Goal: Find specific page/section: Find specific page/section

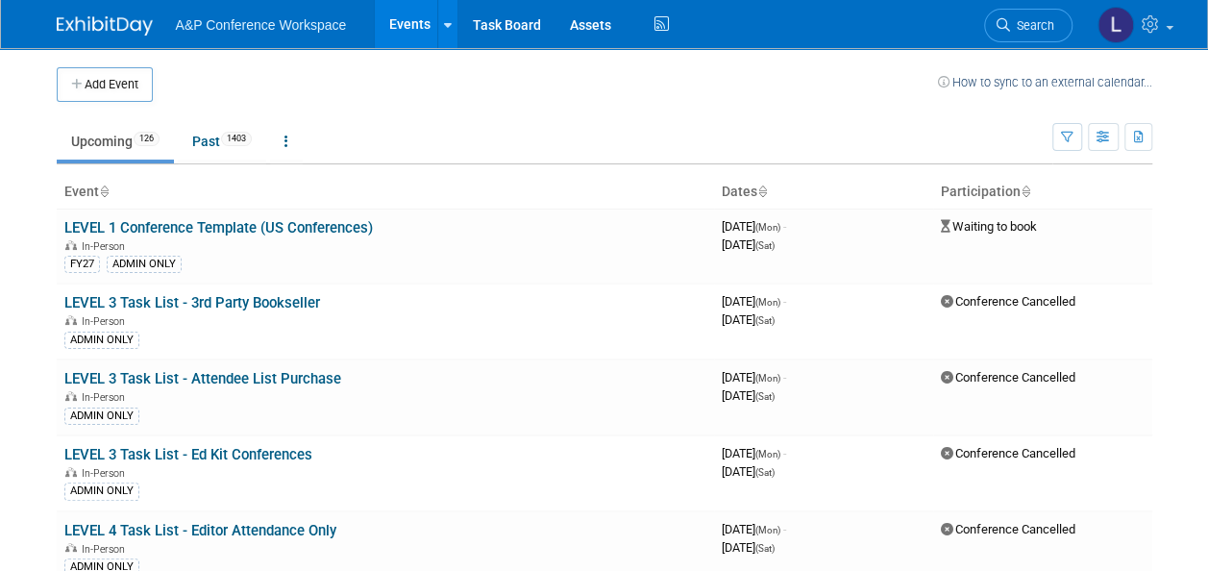
drag, startPoint x: 1026, startPoint y: 21, endPoint x: 907, endPoint y: 16, distance: 118.3
click at [907, 16] on div "A&P Conference Workspace Events Add Event Bulk Upload Events Shareable Event Bo…" at bounding box center [605, 24] width 1096 height 48
click at [1025, 24] on span "Search" at bounding box center [1032, 25] width 44 height 14
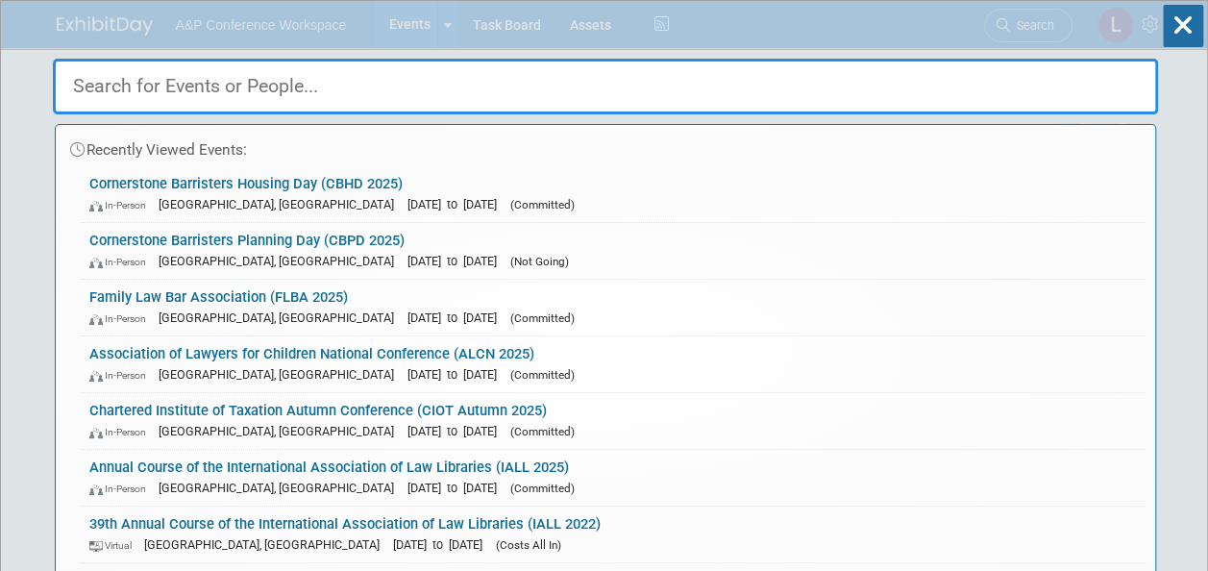
paste input "Cornerstone Barristers Housing Day"
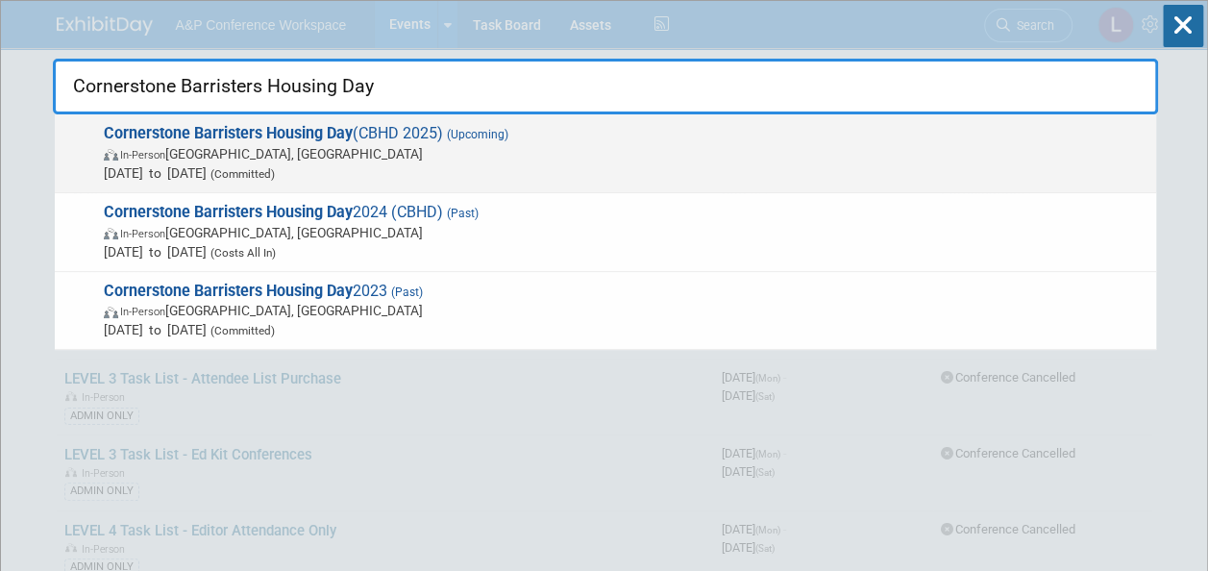
type input "Cornerstone Barristers Housing Day"
click at [312, 136] on strong "Cornerstone Barristers Housing Day" at bounding box center [228, 133] width 249 height 18
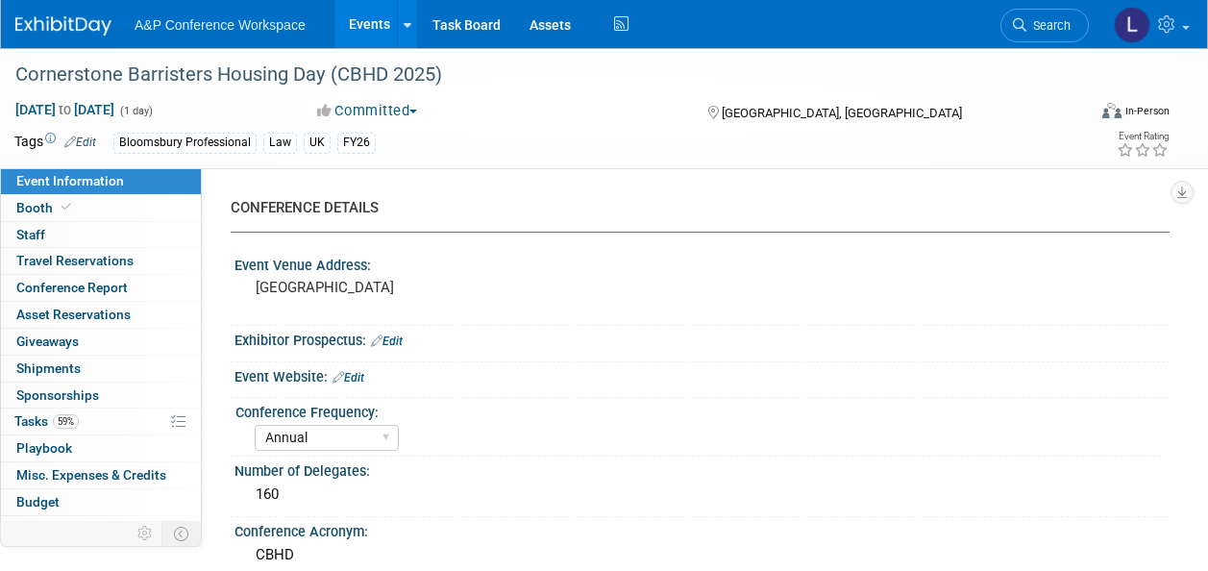
select select "Annual"
select select "Level 2"
select select "In-Person Booth"
select select "Law"
select select "Bloomsbury Professional"
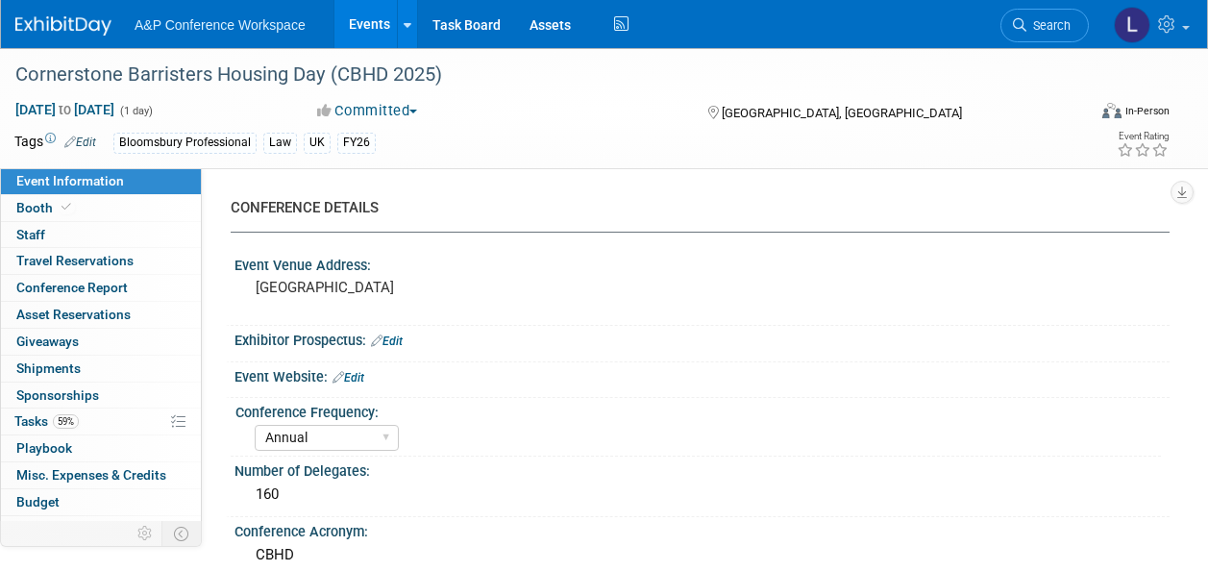
select select "Matt Hambridge"
select select "Louise Morgan"
select select "Brand/Subject Presence​"
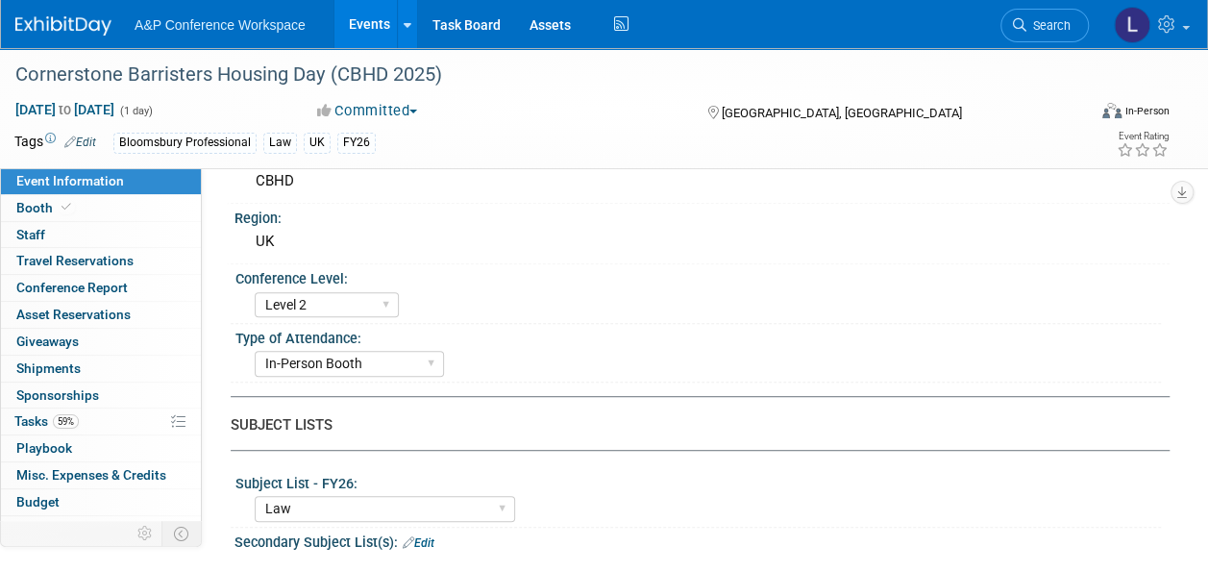
scroll to position [481, 0]
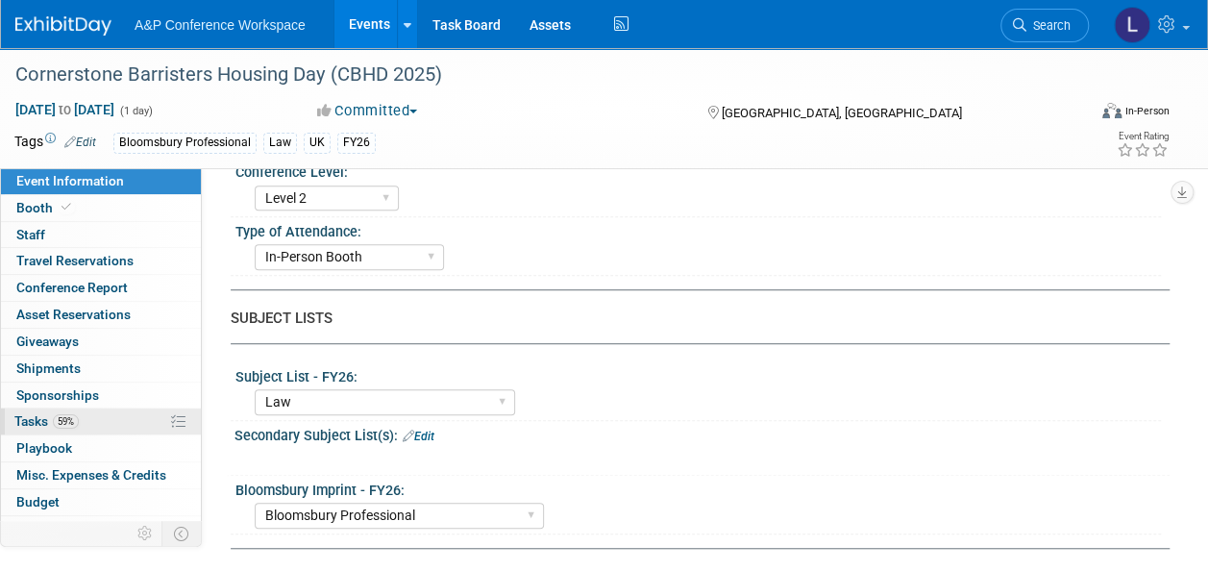
click at [47, 422] on span "Tasks 59%" at bounding box center [46, 420] width 64 height 15
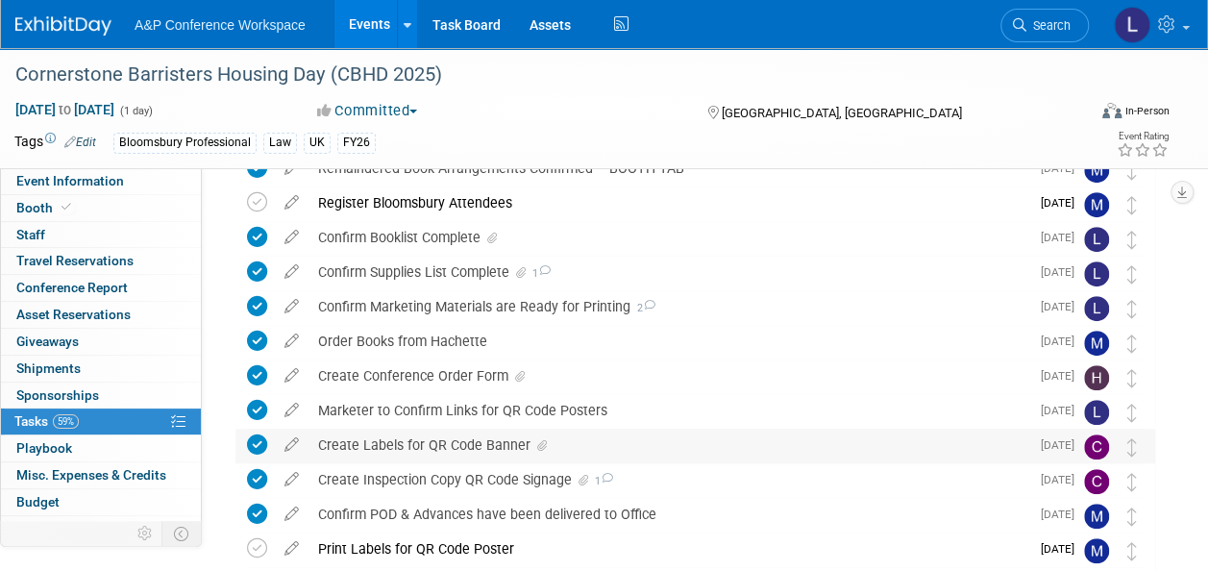
scroll to position [288, 0]
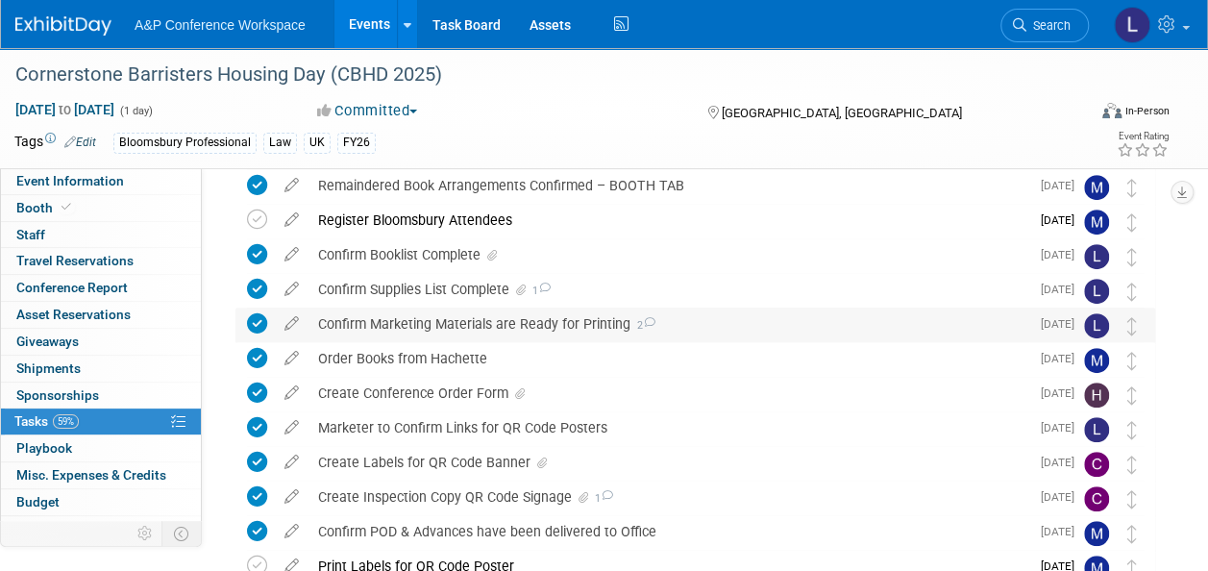
click at [390, 324] on div "Confirm Marketing Materials are Ready for Printing 2" at bounding box center [669, 324] width 721 height 33
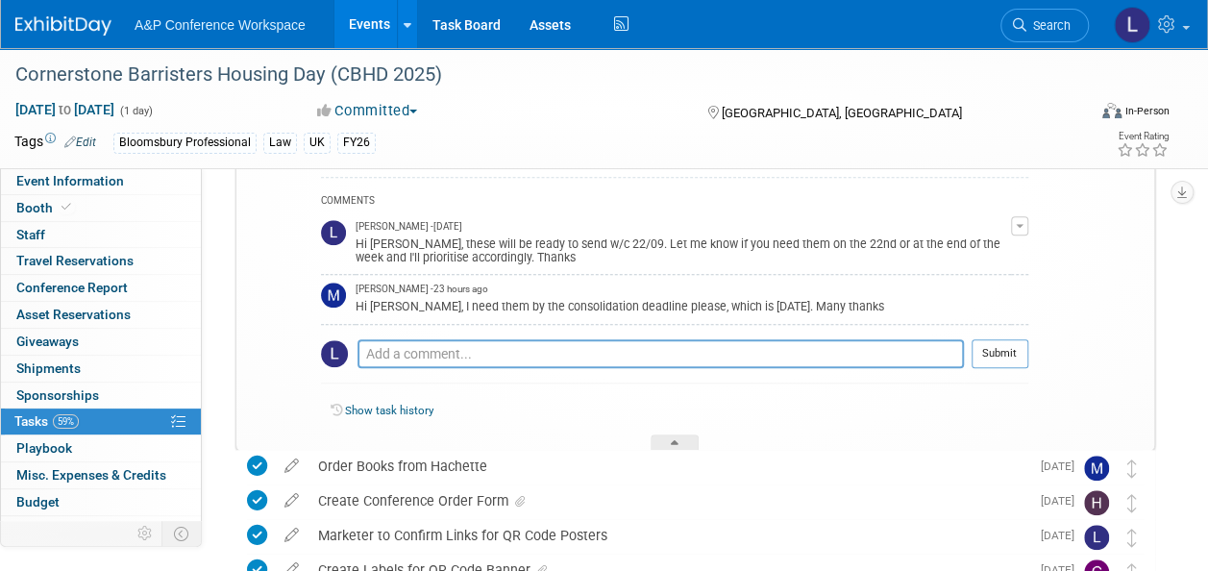
scroll to position [673, 0]
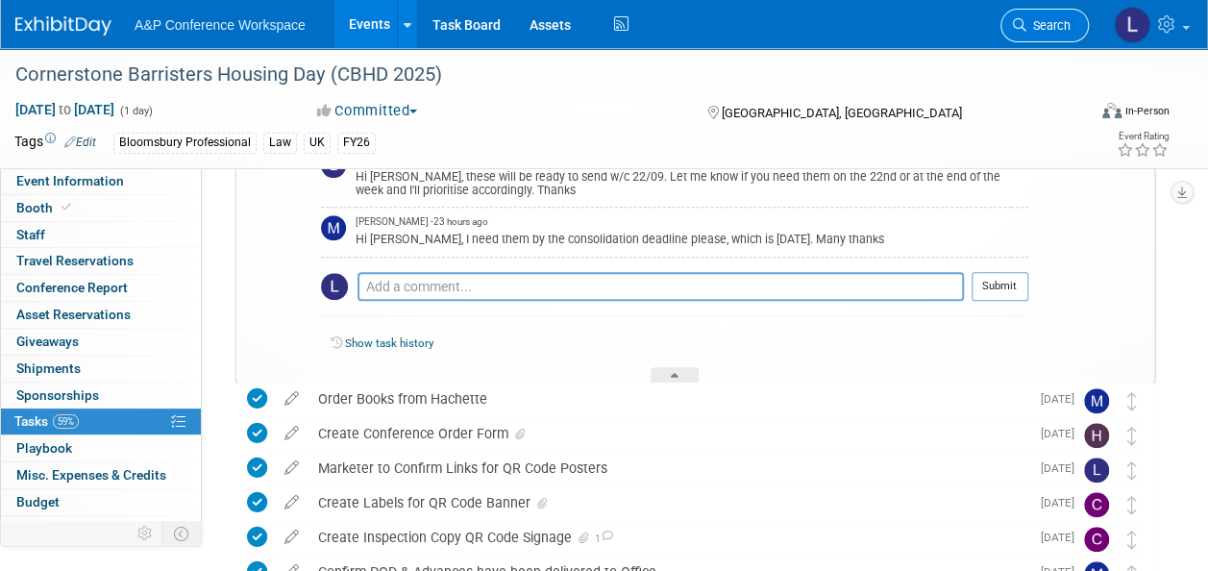
click at [1029, 31] on span "Search" at bounding box center [1049, 25] width 44 height 14
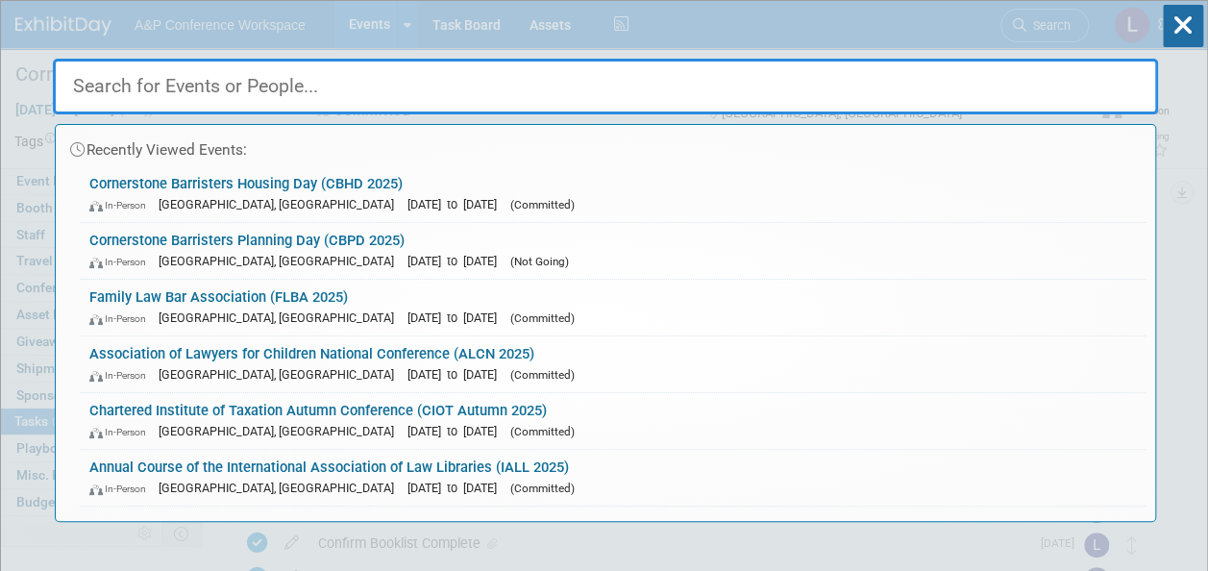
paste input "Family Law Bar Association"
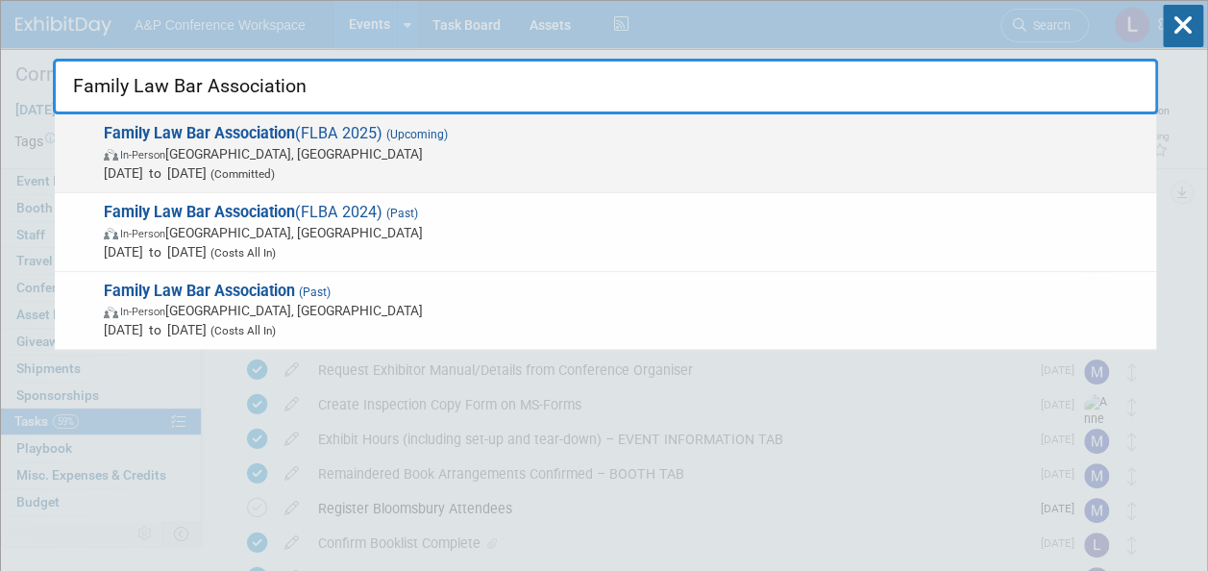
type input "Family Law Bar Association"
click at [272, 129] on strong "Family Law Bar Association" at bounding box center [199, 133] width 191 height 18
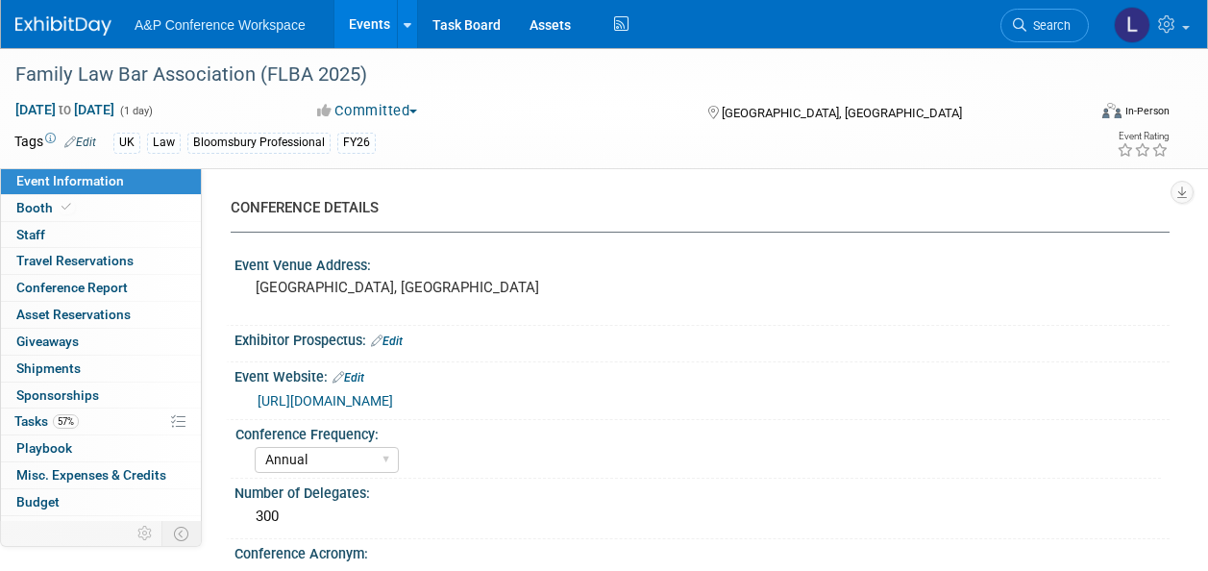
select select "Annual"
select select "Level 2"
select select "In-Person Booth"
select select "Law"
select select "Bloomsbury Professional"
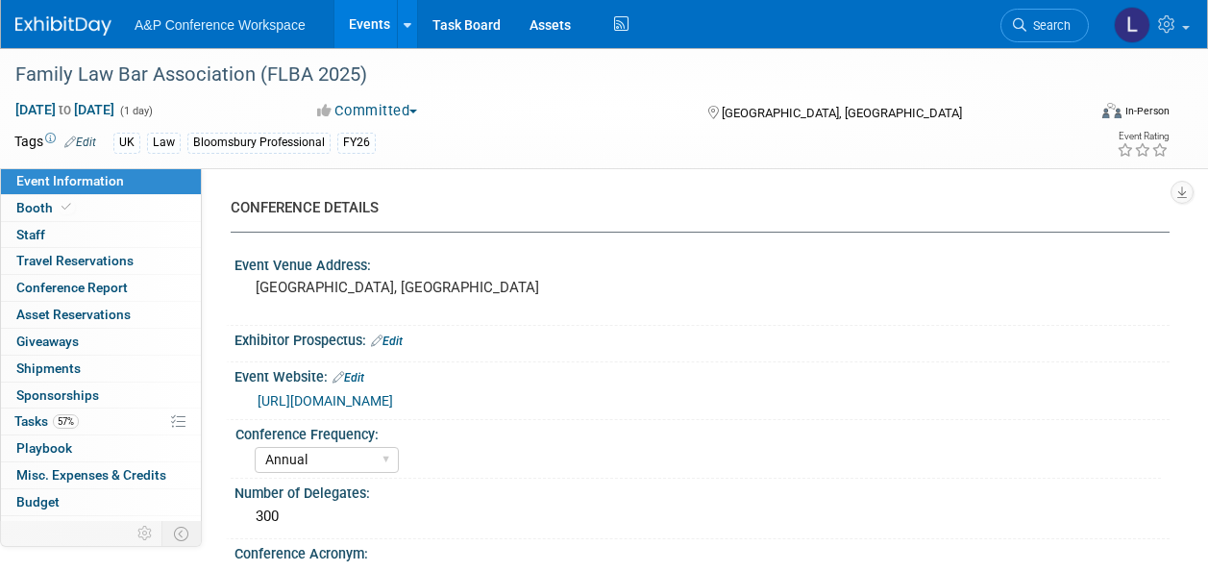
select select "Matt Hambridge"
select select "Louise Morgan"
select select "Rebecca Callow"
select select "Networking/Commissioning"
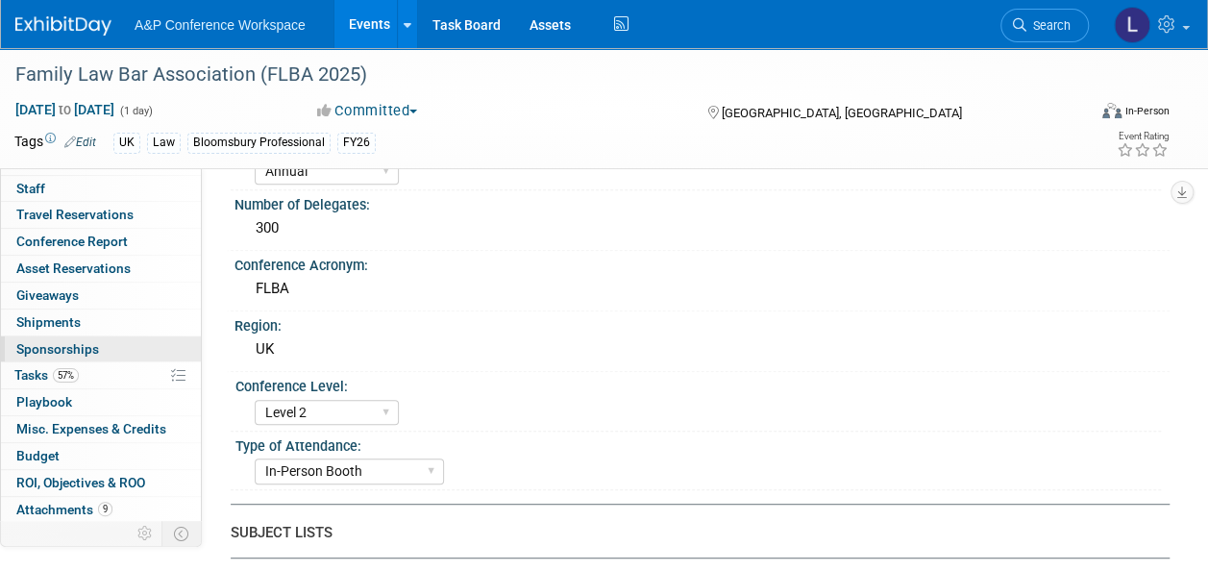
scroll to position [69, 0]
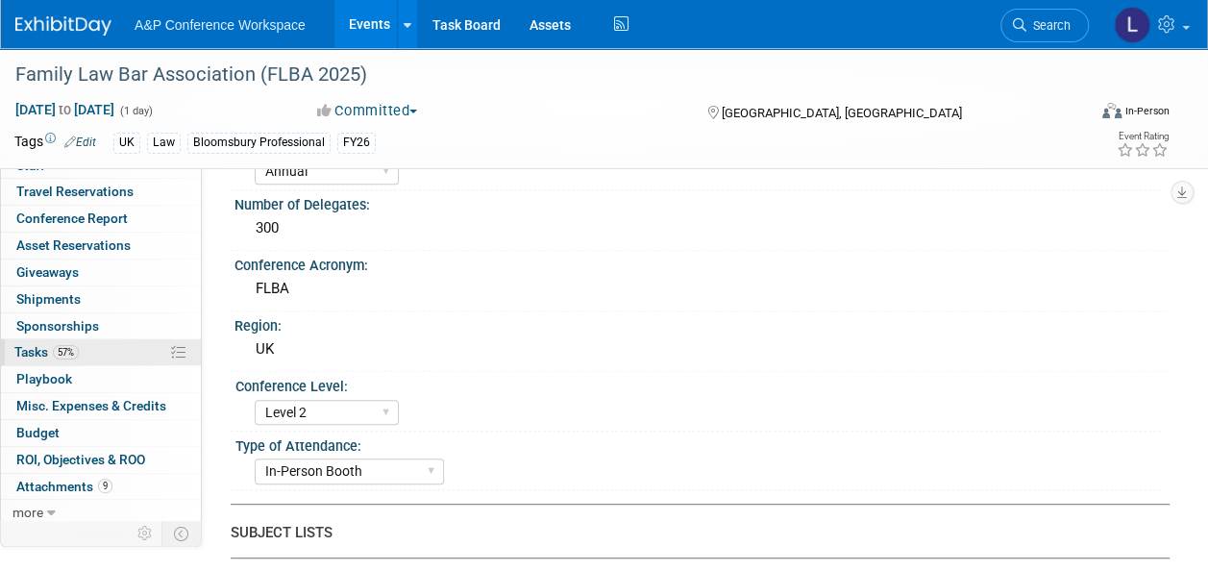
click at [42, 348] on span "Tasks 57%" at bounding box center [46, 351] width 64 height 15
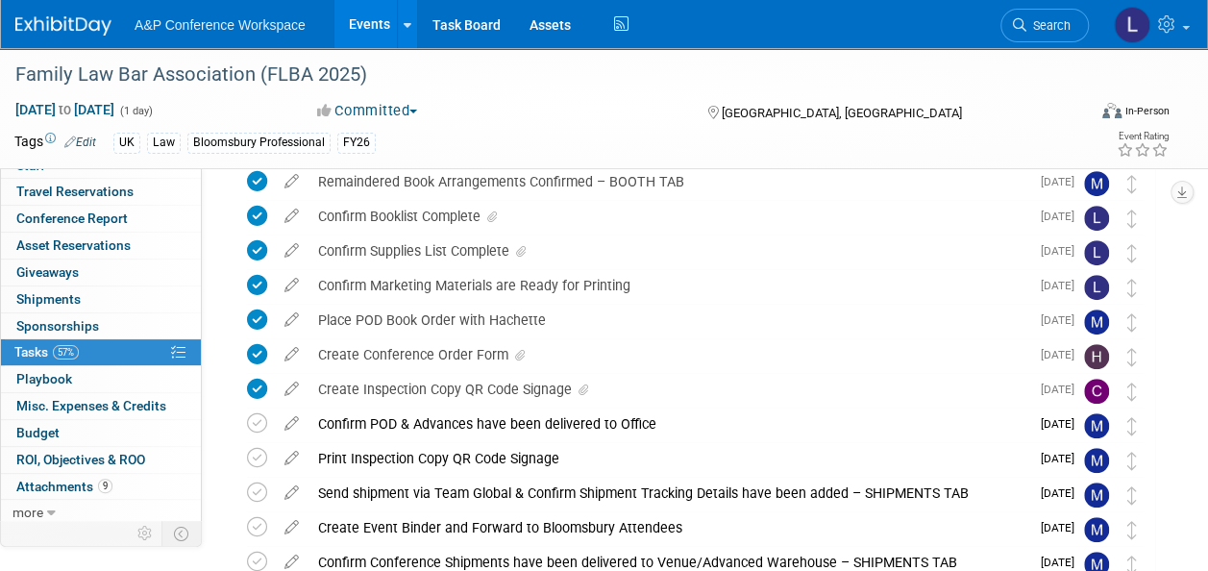
scroll to position [288, 0]
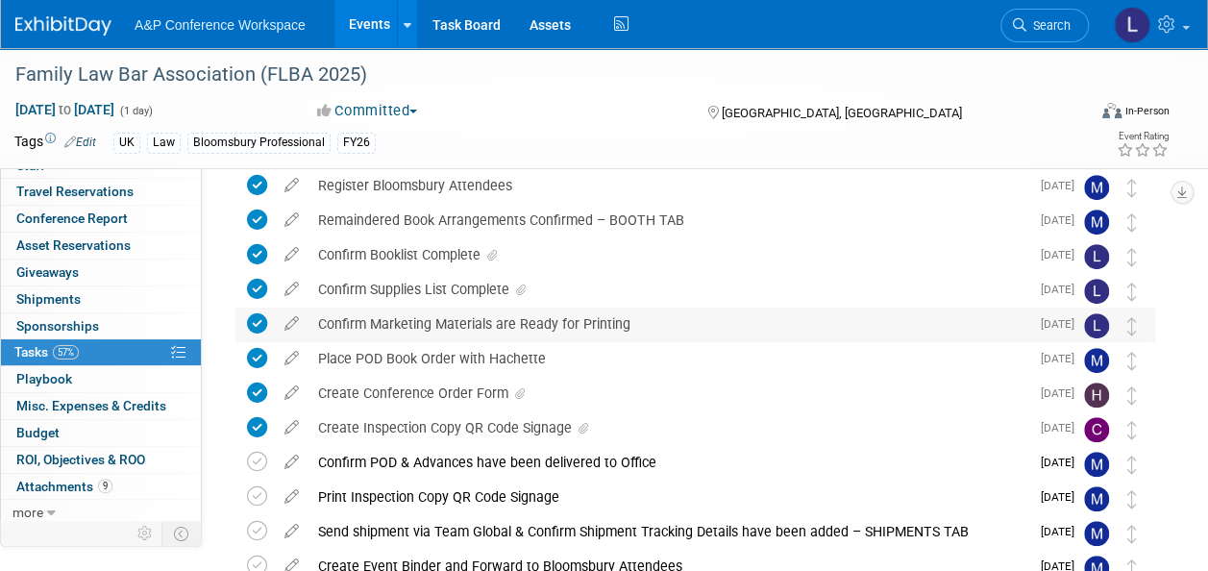
click at [459, 324] on div "Confirm Marketing Materials are Ready for Printing" at bounding box center [669, 324] width 721 height 33
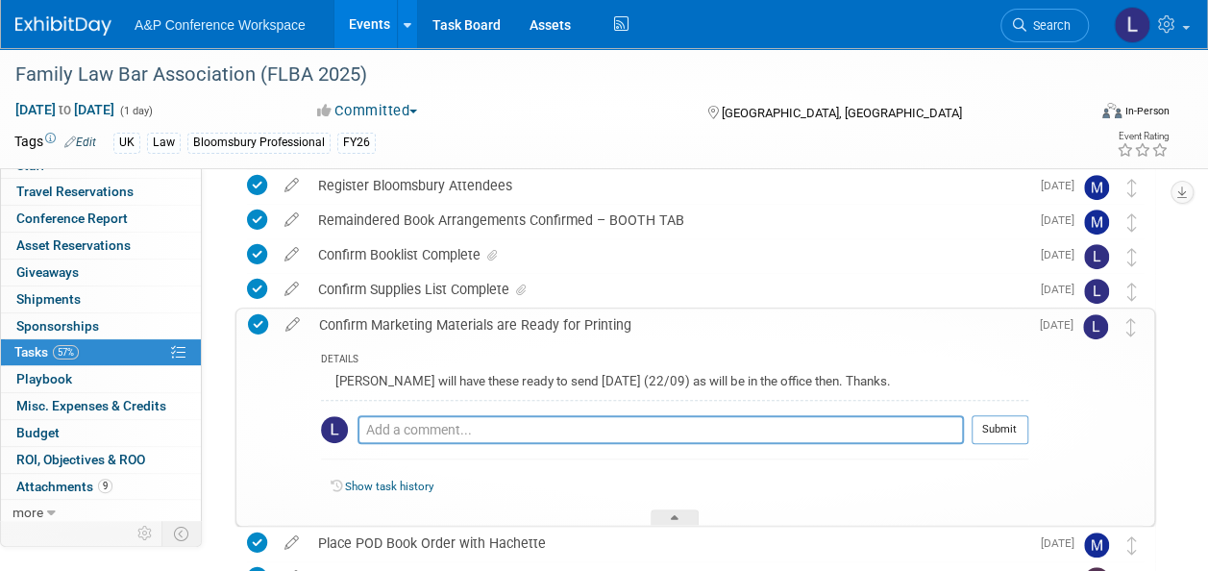
click at [416, 484] on link "Show task history" at bounding box center [389, 486] width 88 height 13
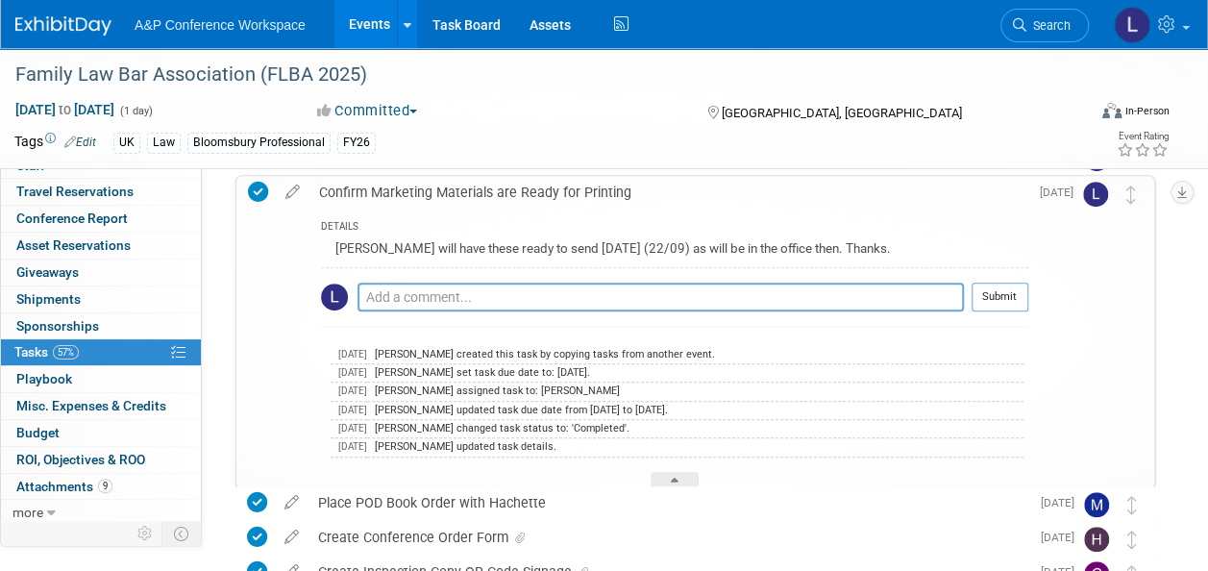
scroll to position [384, 0]
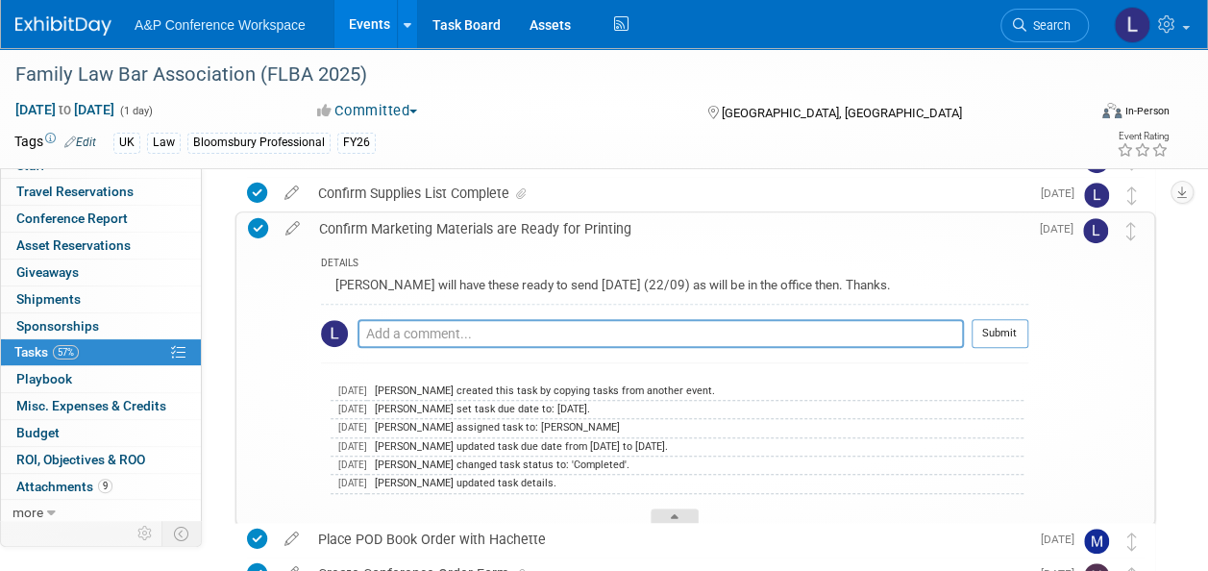
click at [668, 513] on div at bounding box center [675, 516] width 48 height 16
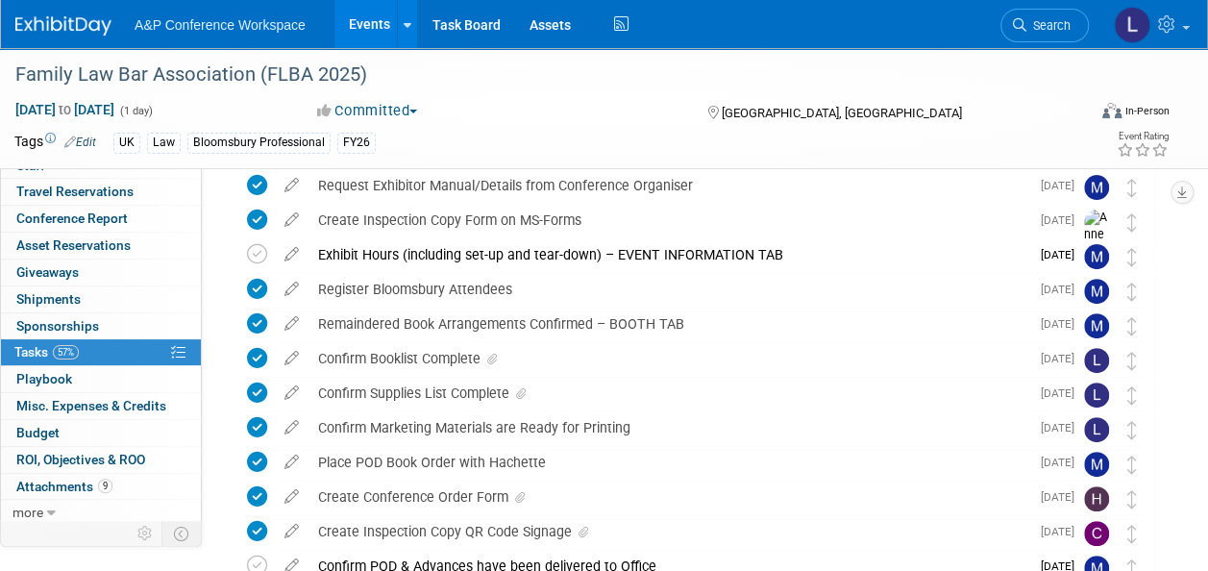
scroll to position [192, 0]
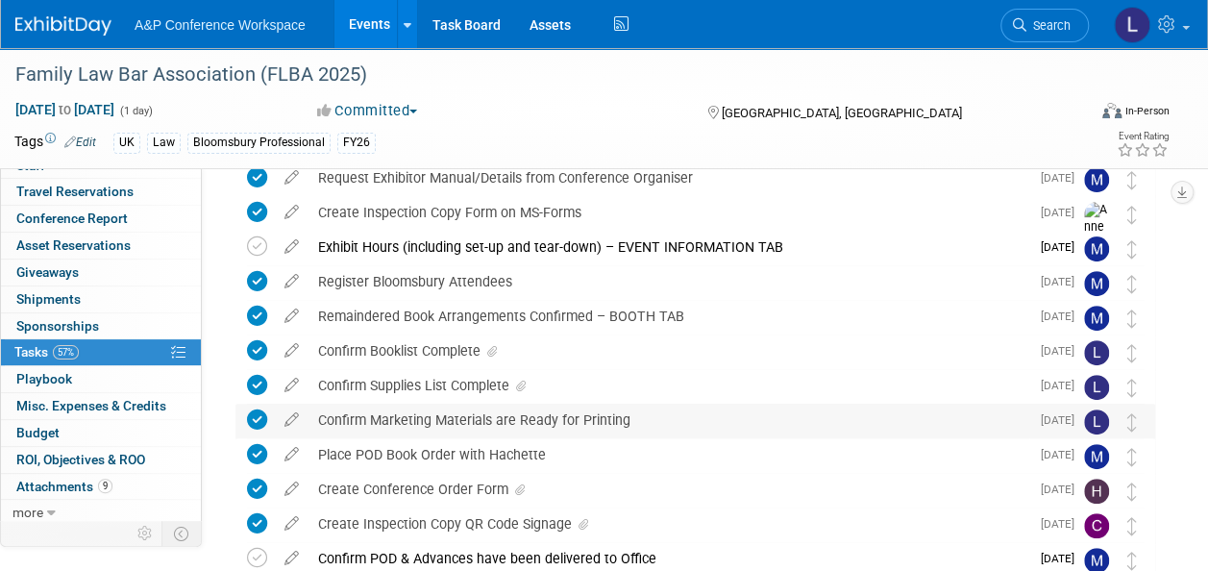
click at [425, 413] on div "Confirm Marketing Materials are Ready for Printing" at bounding box center [669, 420] width 721 height 33
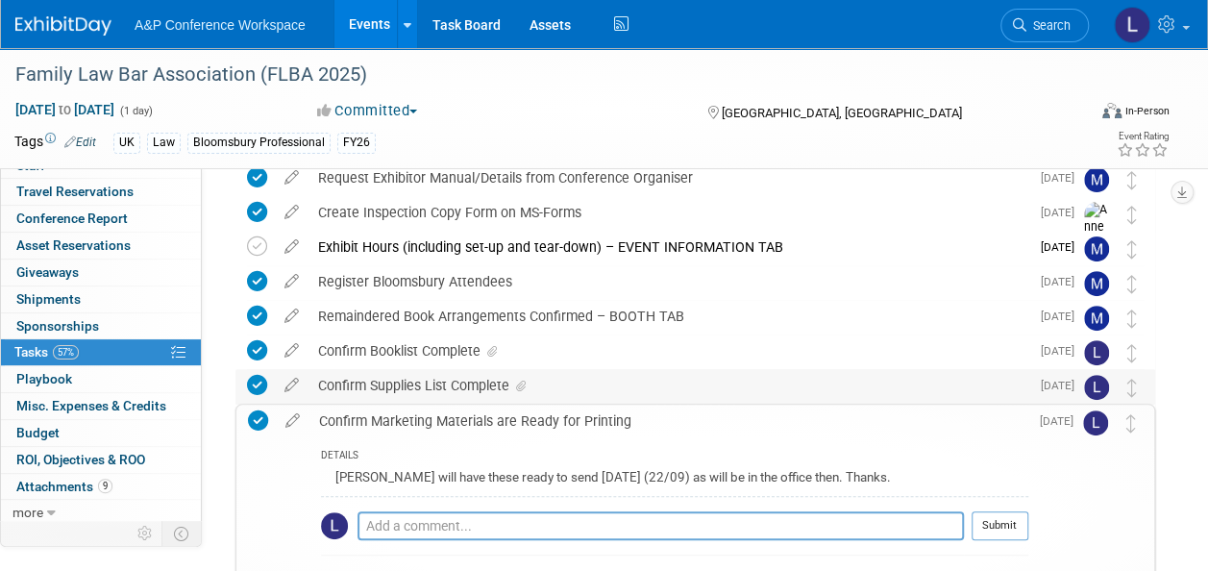
click at [423, 381] on div "Confirm Supplies List Complete" at bounding box center [669, 385] width 721 height 33
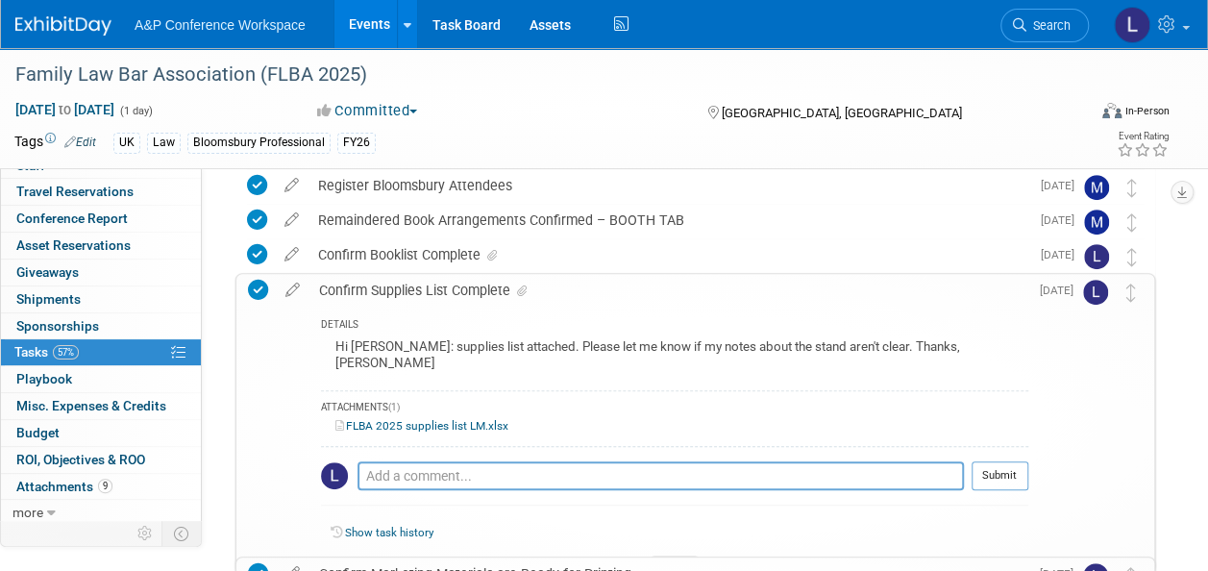
scroll to position [384, 0]
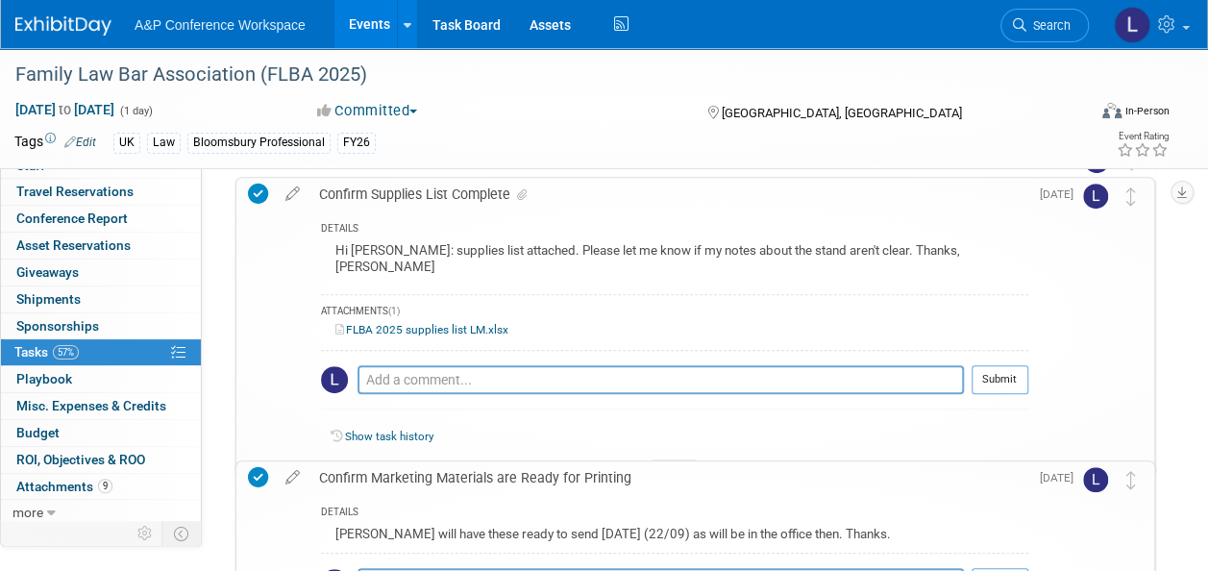
click at [422, 430] on link "Show task history" at bounding box center [389, 436] width 88 height 13
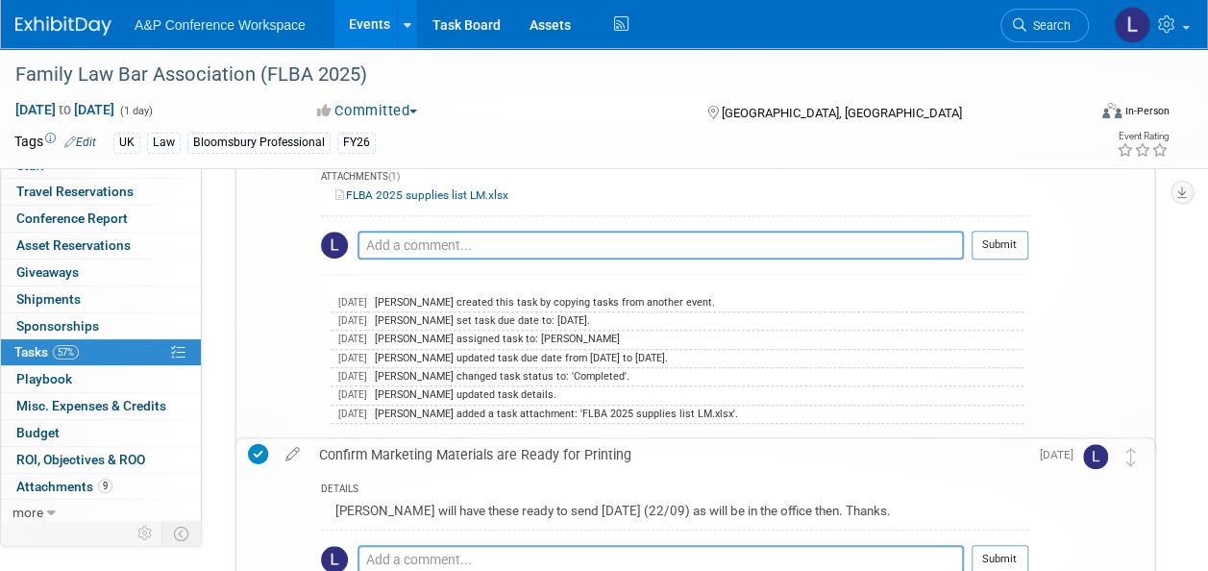
scroll to position [481, 0]
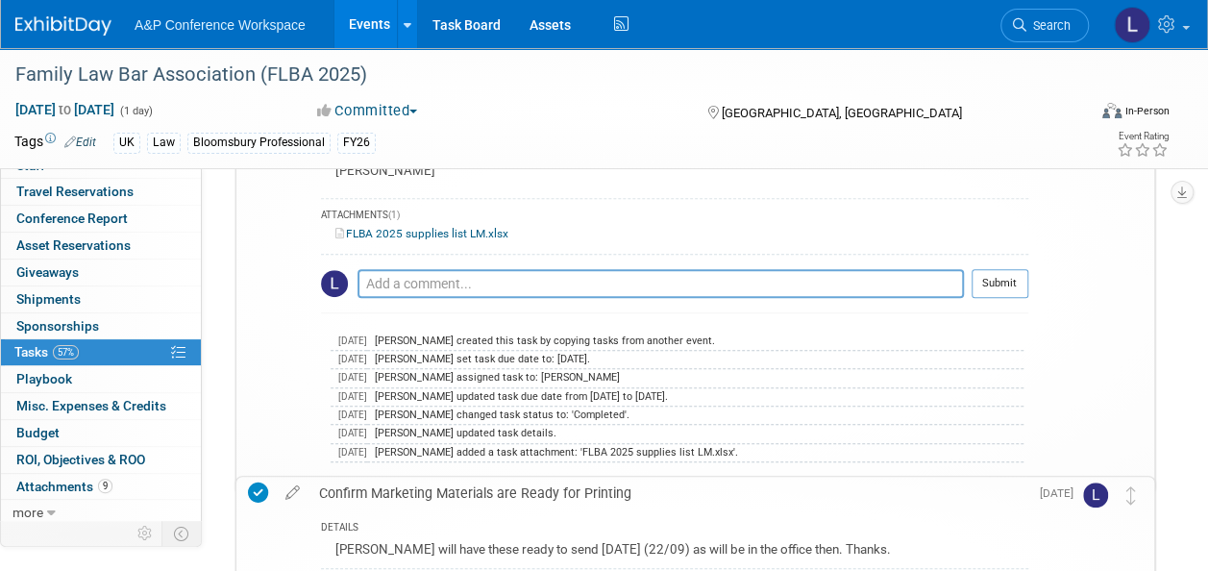
click at [673, 483] on icon at bounding box center [675, 489] width 8 height 12
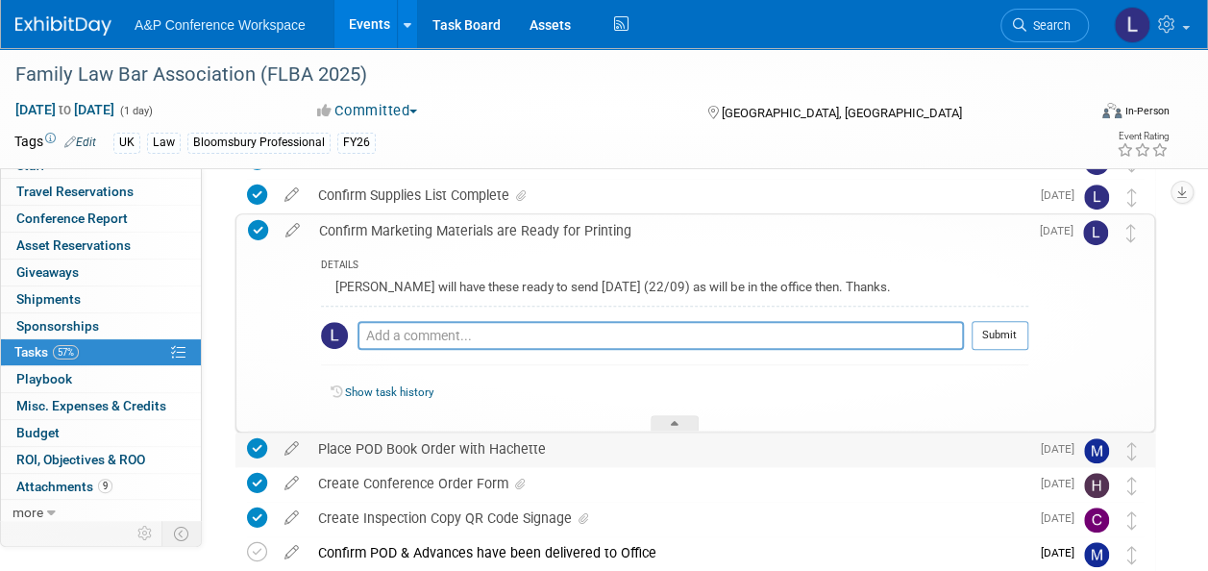
scroll to position [384, 0]
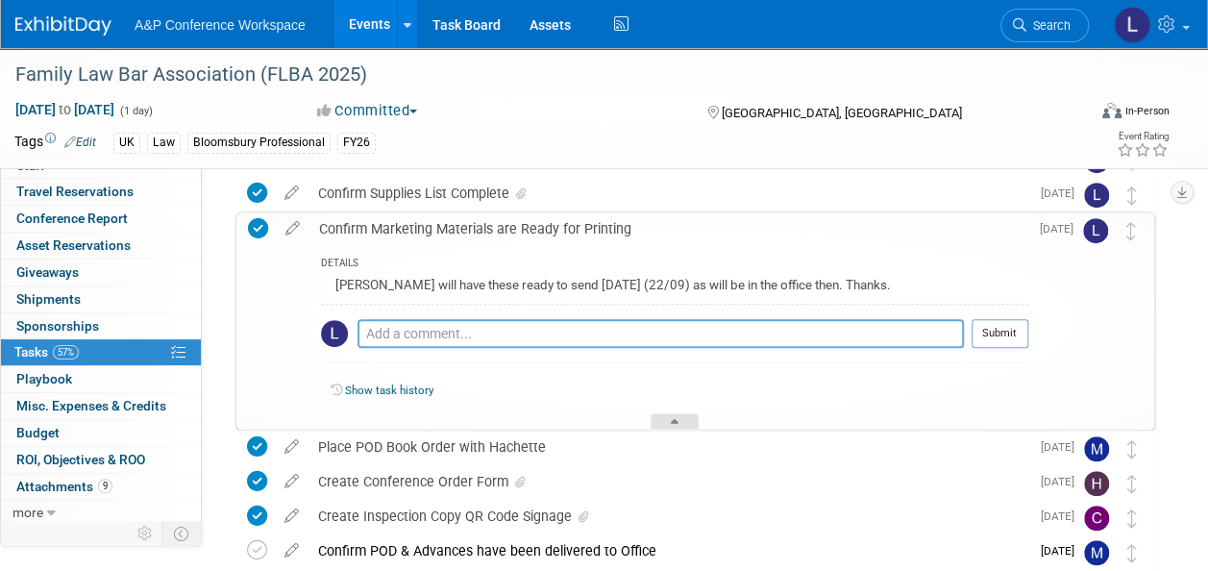
click at [666, 417] on div at bounding box center [675, 421] width 48 height 16
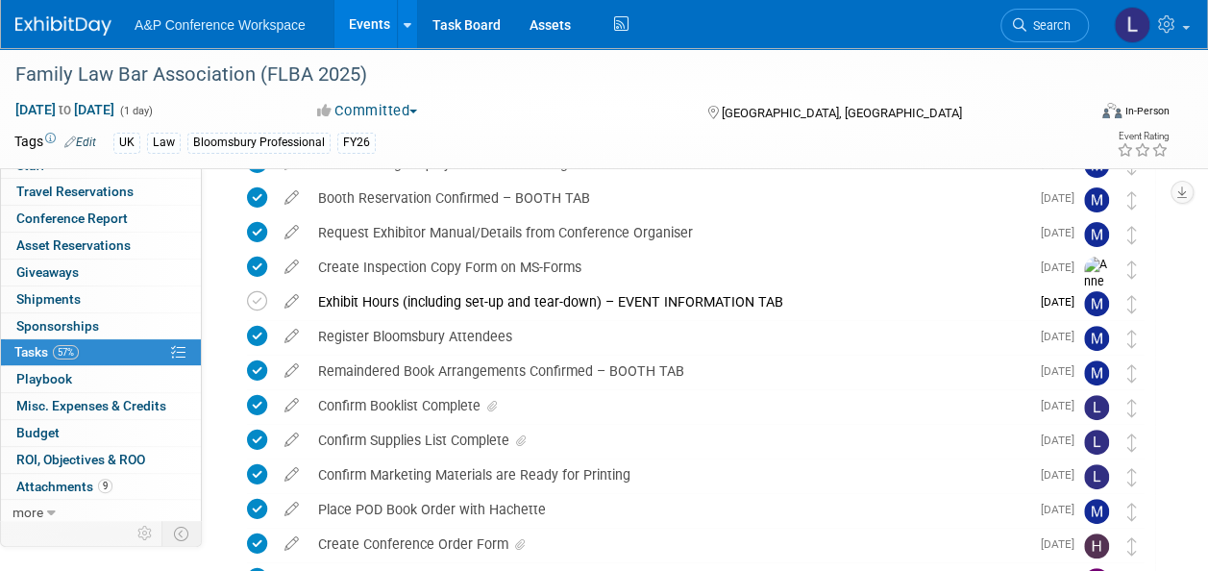
scroll to position [96, 0]
